Goal: Information Seeking & Learning: Learn about a topic

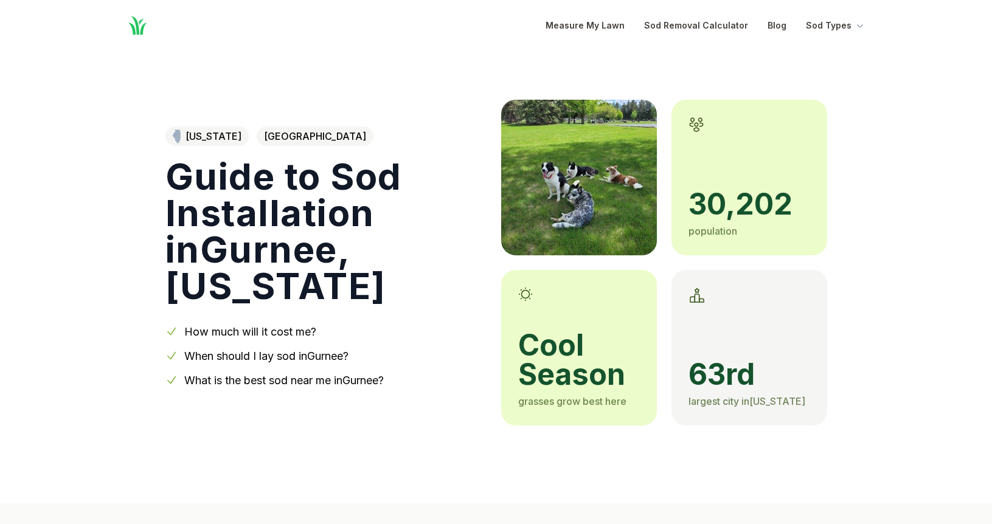
click at [250, 350] on link "When should I lay sod in [GEOGRAPHIC_DATA] ?" at bounding box center [266, 356] width 164 height 13
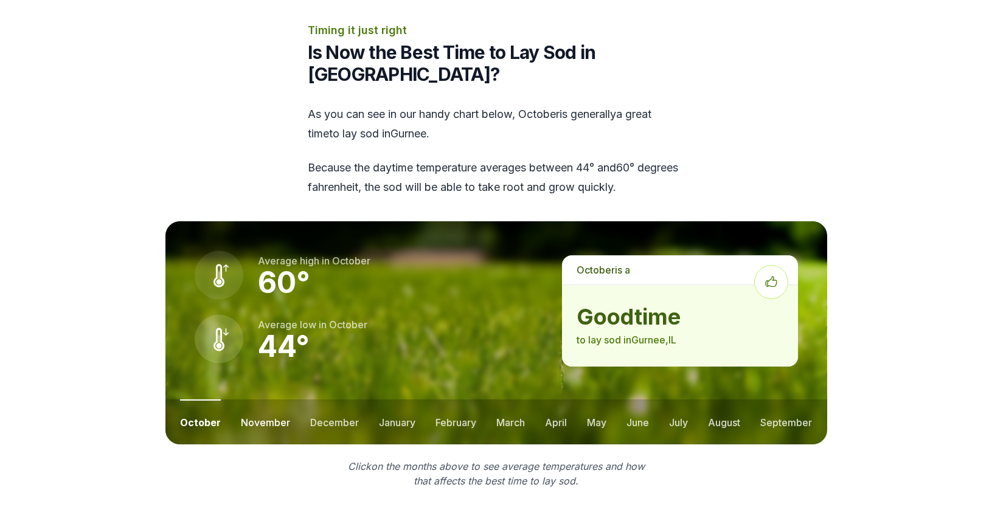
click at [259, 399] on button "november" at bounding box center [265, 421] width 49 height 45
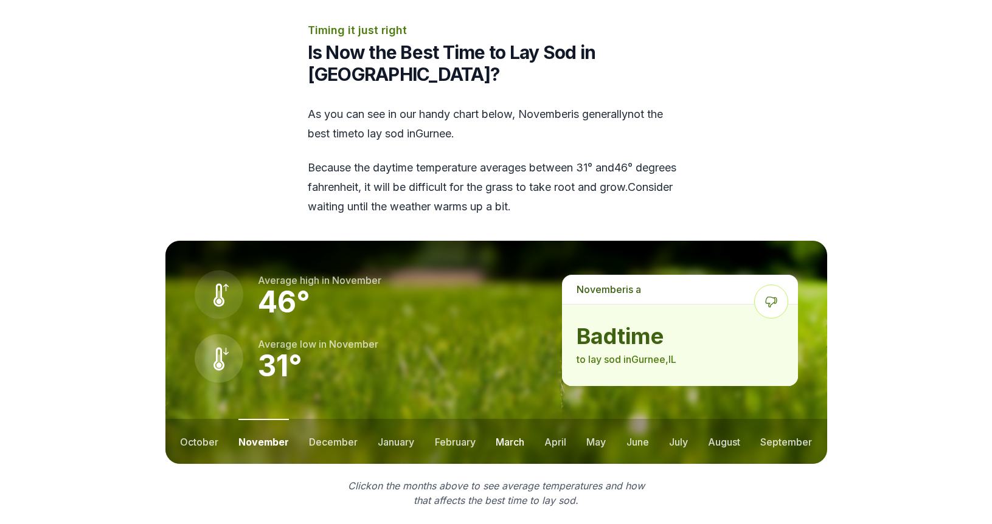
click at [505, 419] on button "march" at bounding box center [509, 441] width 29 height 45
click at [553, 419] on button "april" at bounding box center [556, 441] width 22 height 45
click at [595, 419] on button "may" at bounding box center [595, 441] width 19 height 45
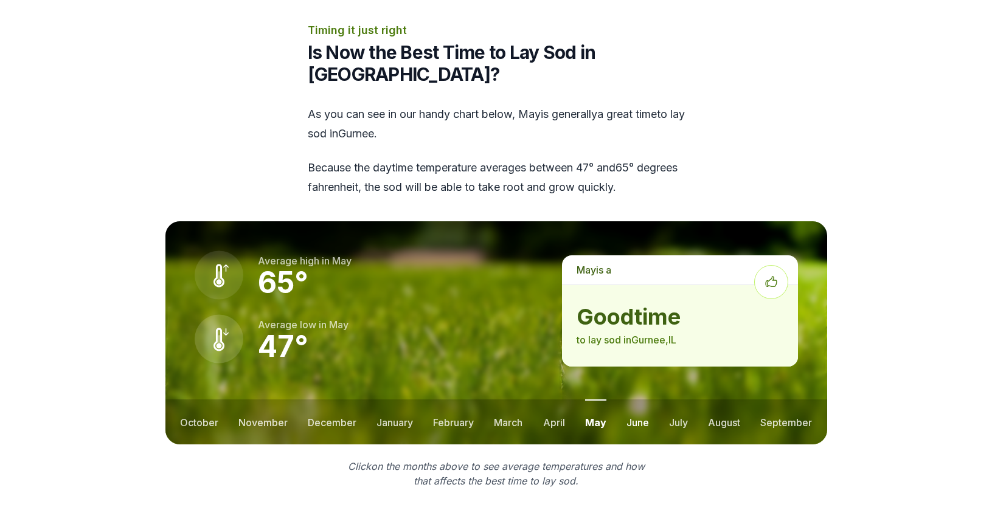
click at [638, 399] on button "june" at bounding box center [637, 421] width 22 height 45
click at [677, 399] on button "july" at bounding box center [678, 421] width 19 height 45
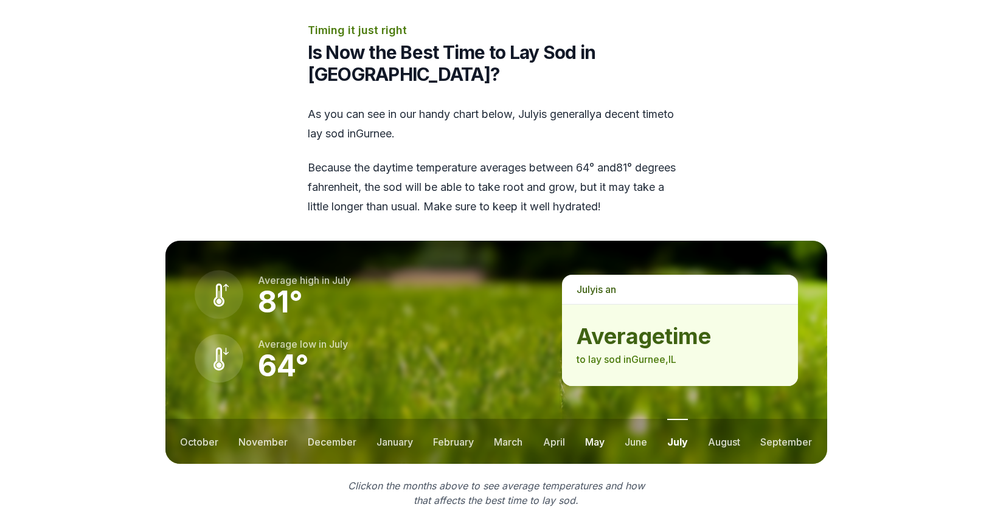
click at [592, 419] on button "may" at bounding box center [594, 441] width 19 height 45
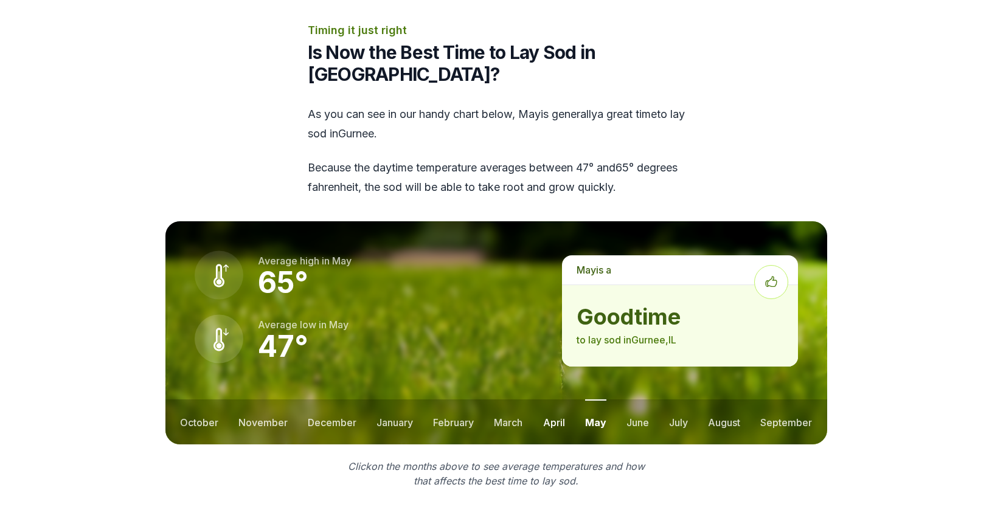
click at [553, 399] on button "april" at bounding box center [554, 421] width 22 height 45
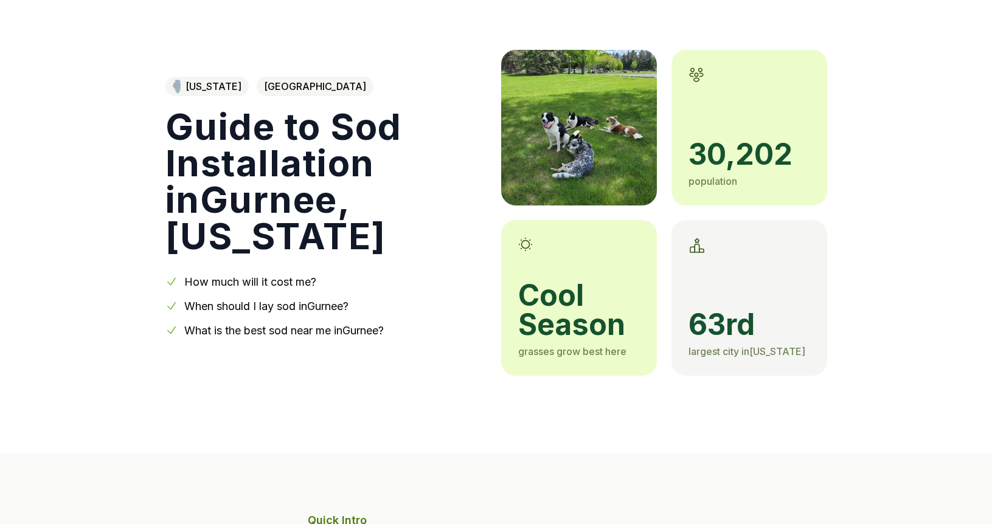
scroll to position [0, 0]
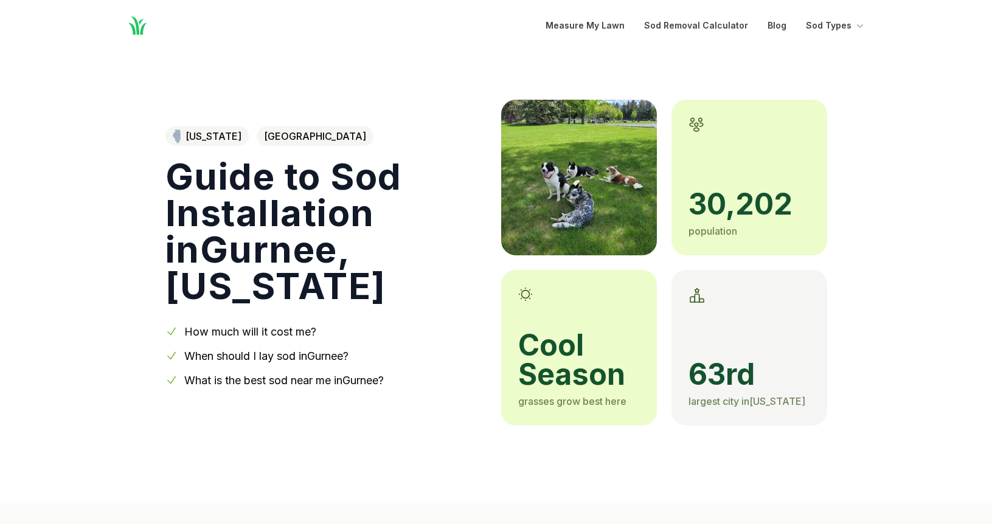
scroll to position [1446, 0]
